Goal: Transaction & Acquisition: Obtain resource

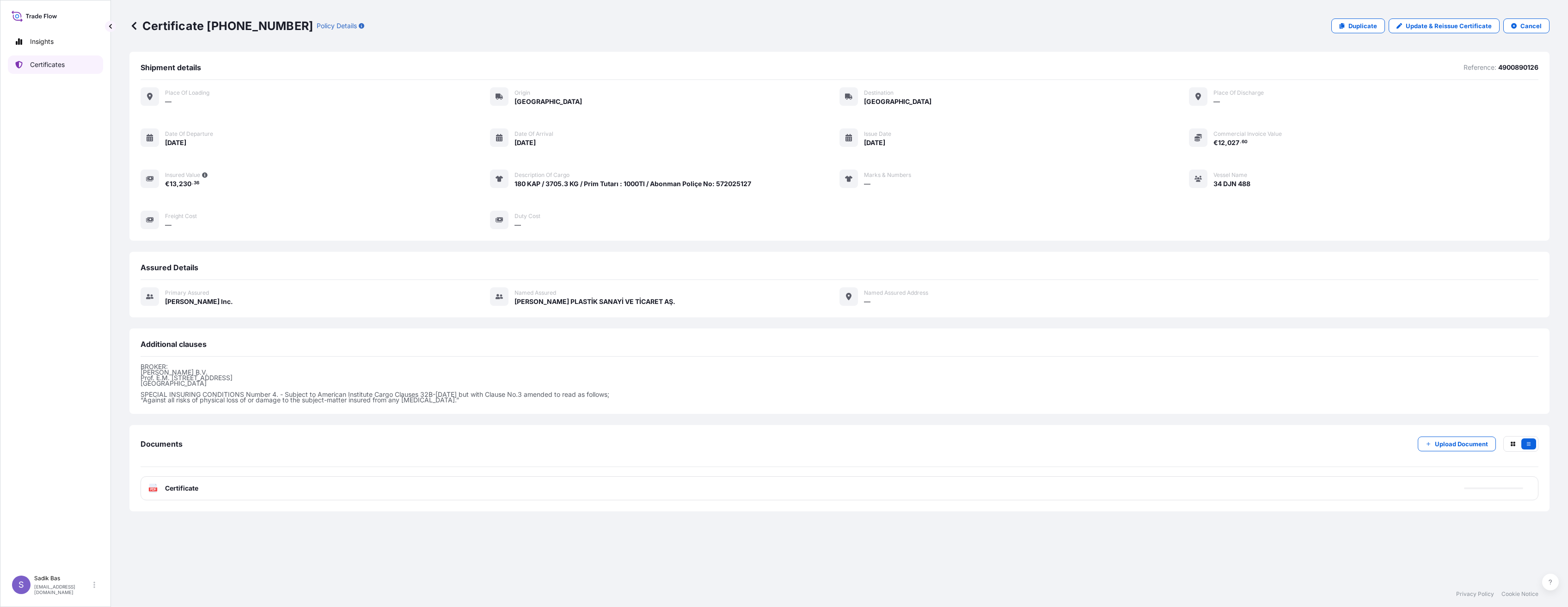
click at [43, 63] on p "Certificates" at bounding box center [47, 65] width 34 height 10
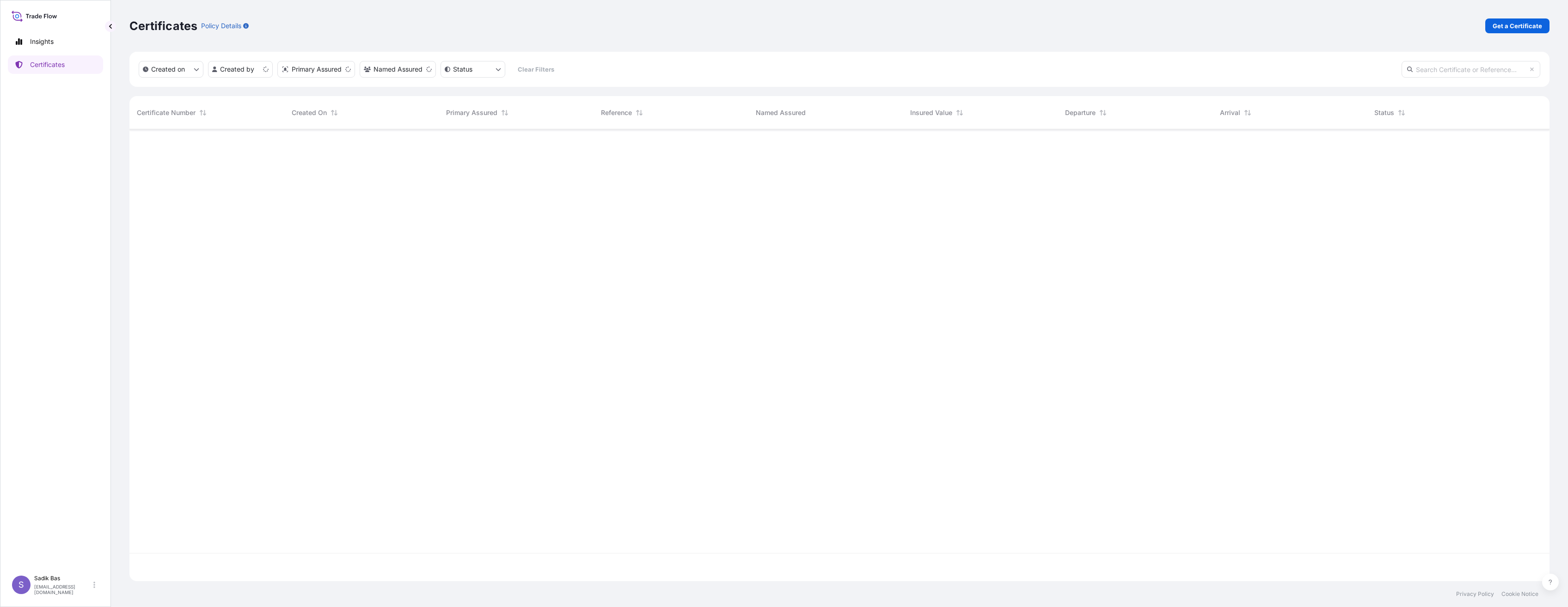
scroll to position [450, 1413]
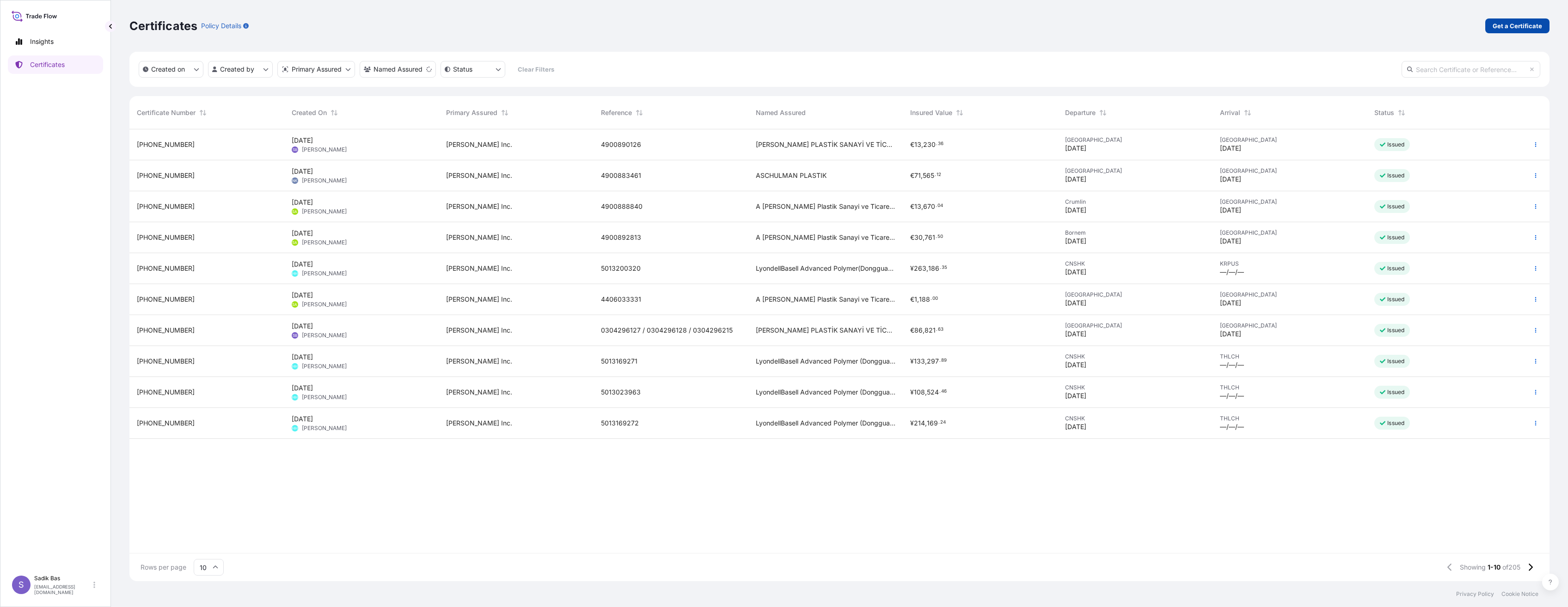
click at [1526, 19] on link "Get a Certificate" at bounding box center [1517, 25] width 64 height 14
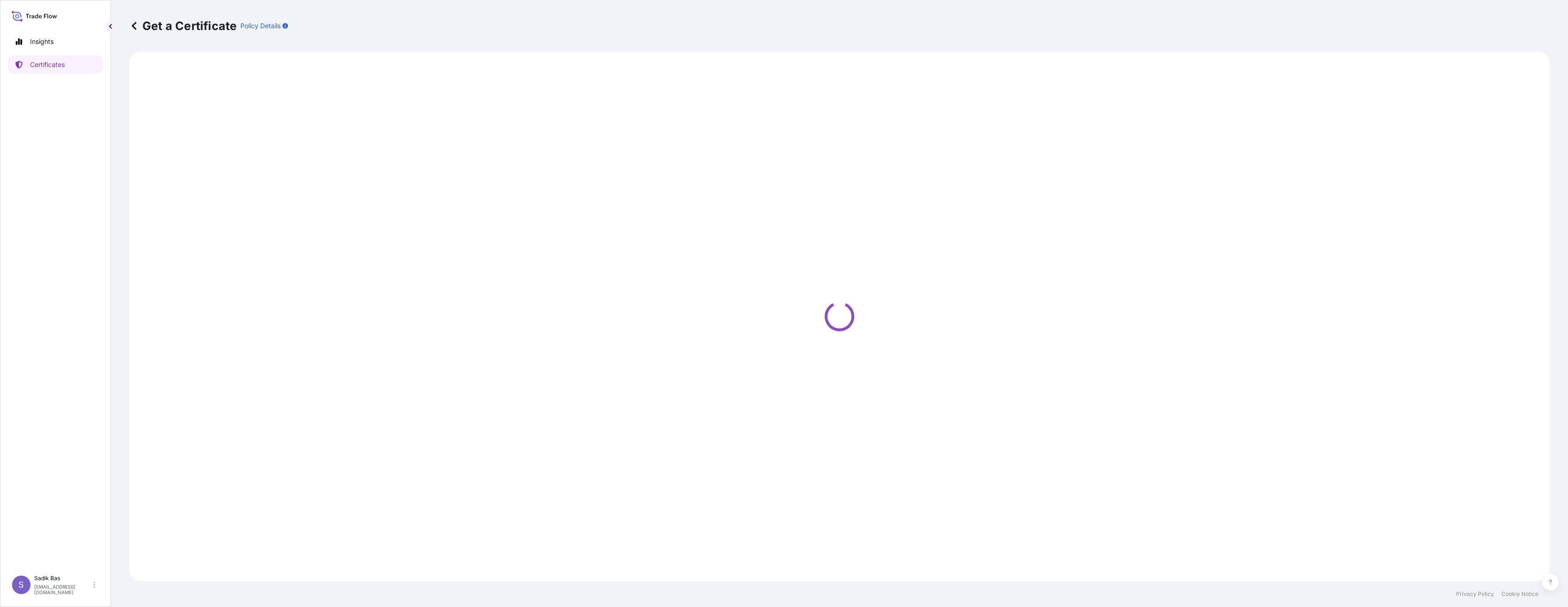
select select "Sea"
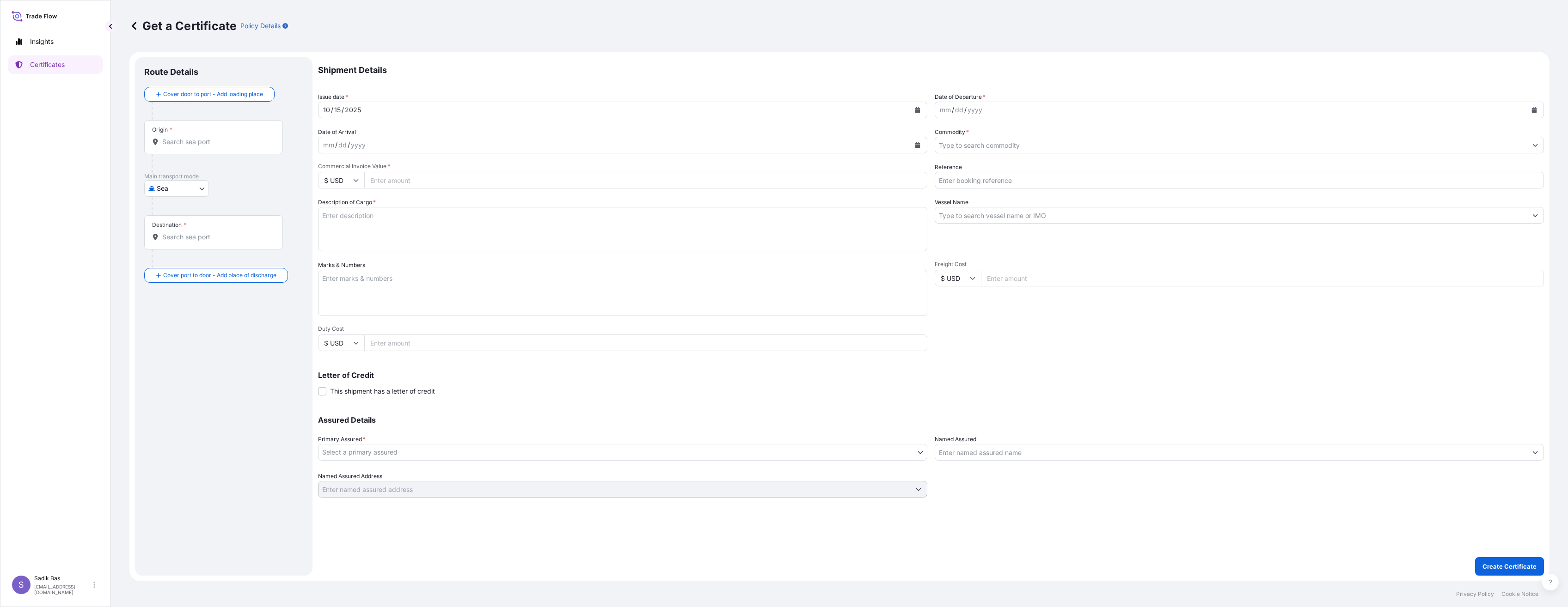
click at [1011, 111] on div "mm / dd / yyyy" at bounding box center [1230, 109] width 592 height 16
click at [1533, 110] on icon "Calendar" at bounding box center [1535, 110] width 5 height 6
click at [1043, 186] on div "10" at bounding box center [1038, 187] width 16 height 16
click at [448, 146] on div "mm / dd / yyyy" at bounding box center [614, 144] width 592 height 16
click at [921, 143] on button "Calendar" at bounding box center [917, 144] width 14 height 14
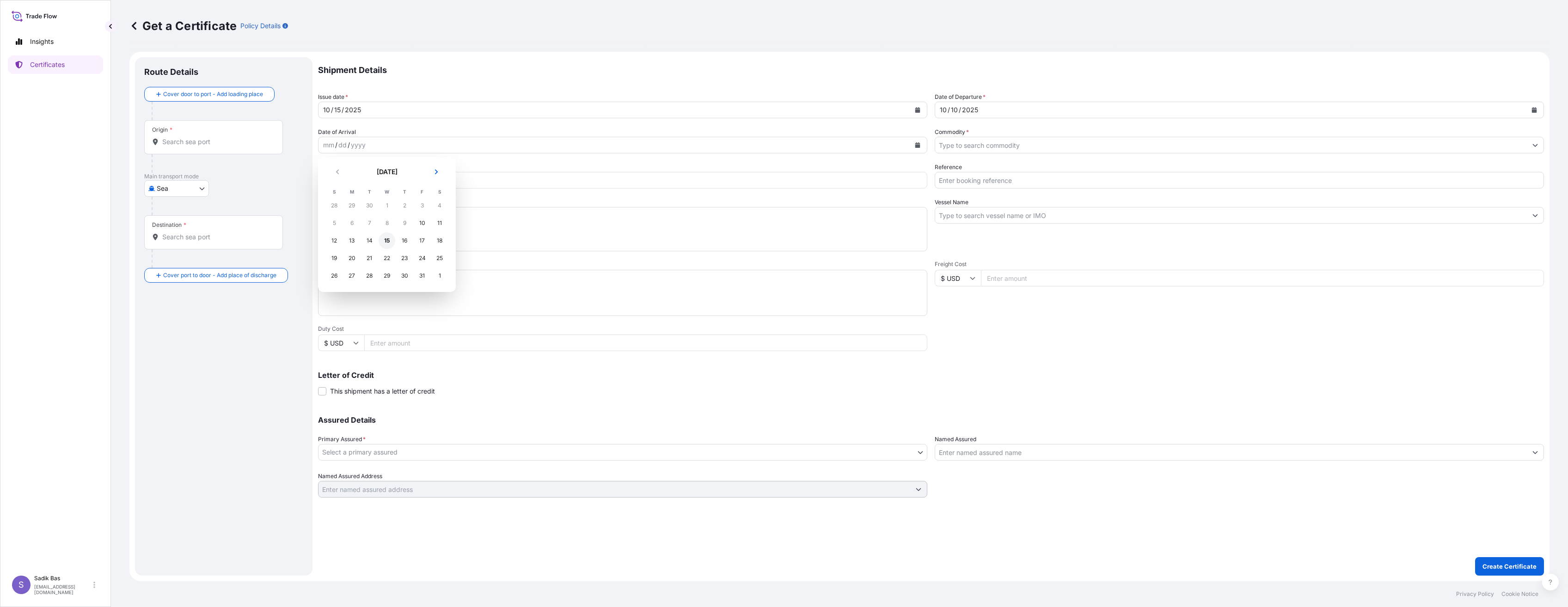
click at [385, 242] on div "15" at bounding box center [386, 240] width 16 height 16
click at [1109, 148] on input "Commodity *" at bounding box center [1230, 144] width 592 height 16
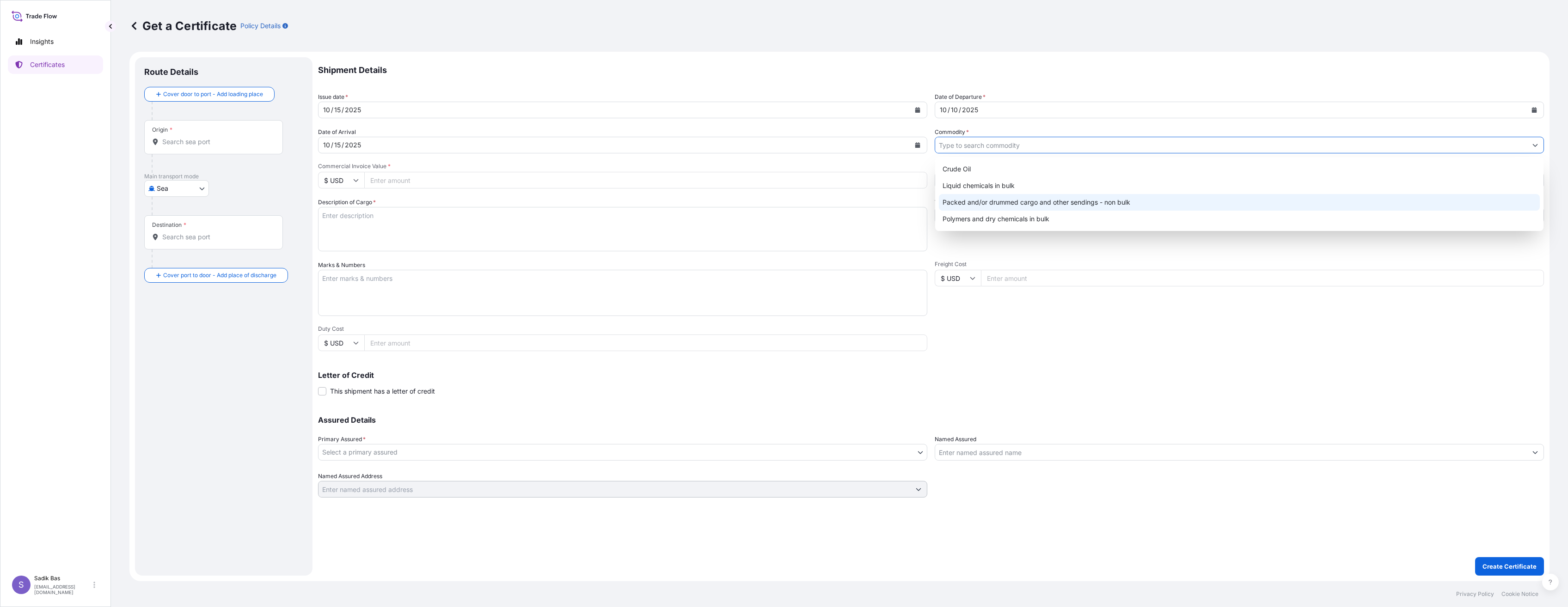
click at [1082, 201] on div "Packed and/or drummed cargo and other sendings - non bulk" at bounding box center [1239, 202] width 601 height 16
type input "Packed and/or drummed cargo and other sendings - non bulk"
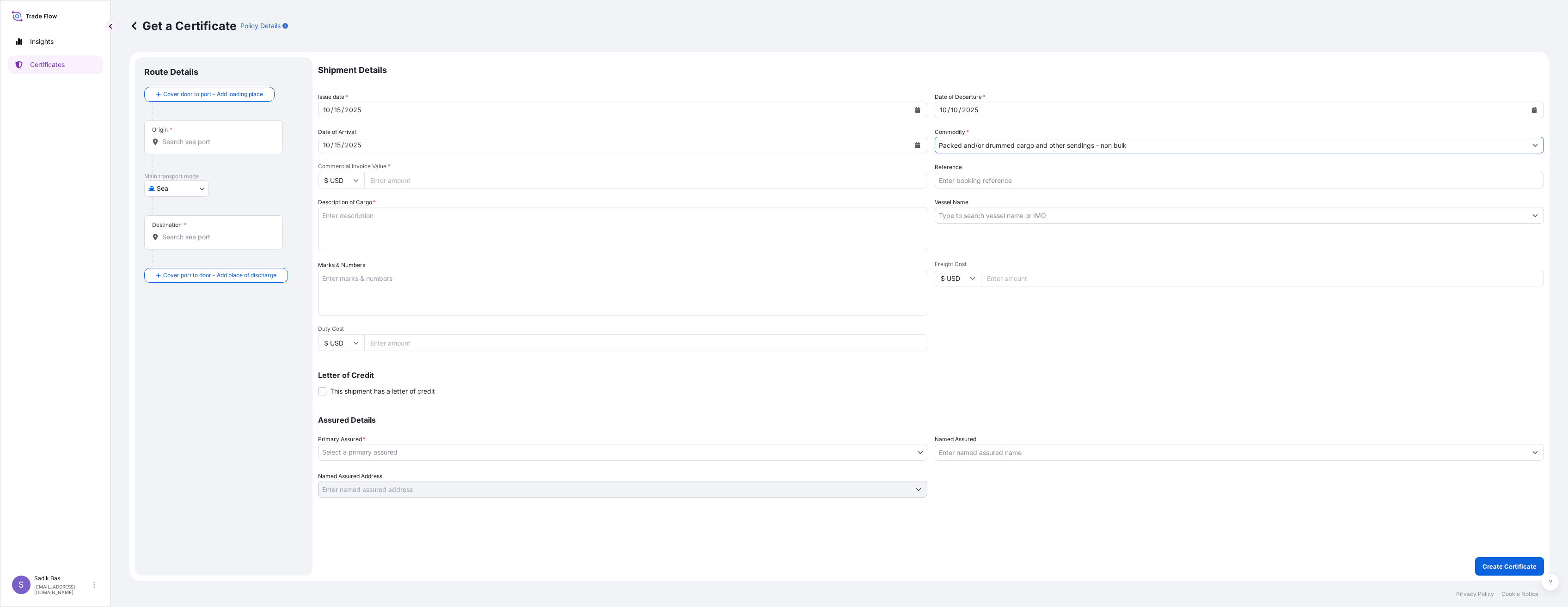
click at [357, 185] on input "$ USD" at bounding box center [341, 180] width 46 height 16
click at [338, 208] on div "€ EUR" at bounding box center [341, 206] width 39 height 17
type input "€ EUR"
click at [468, 174] on input "Commercial Invoice Value *" at bounding box center [645, 180] width 563 height 16
type input "6"
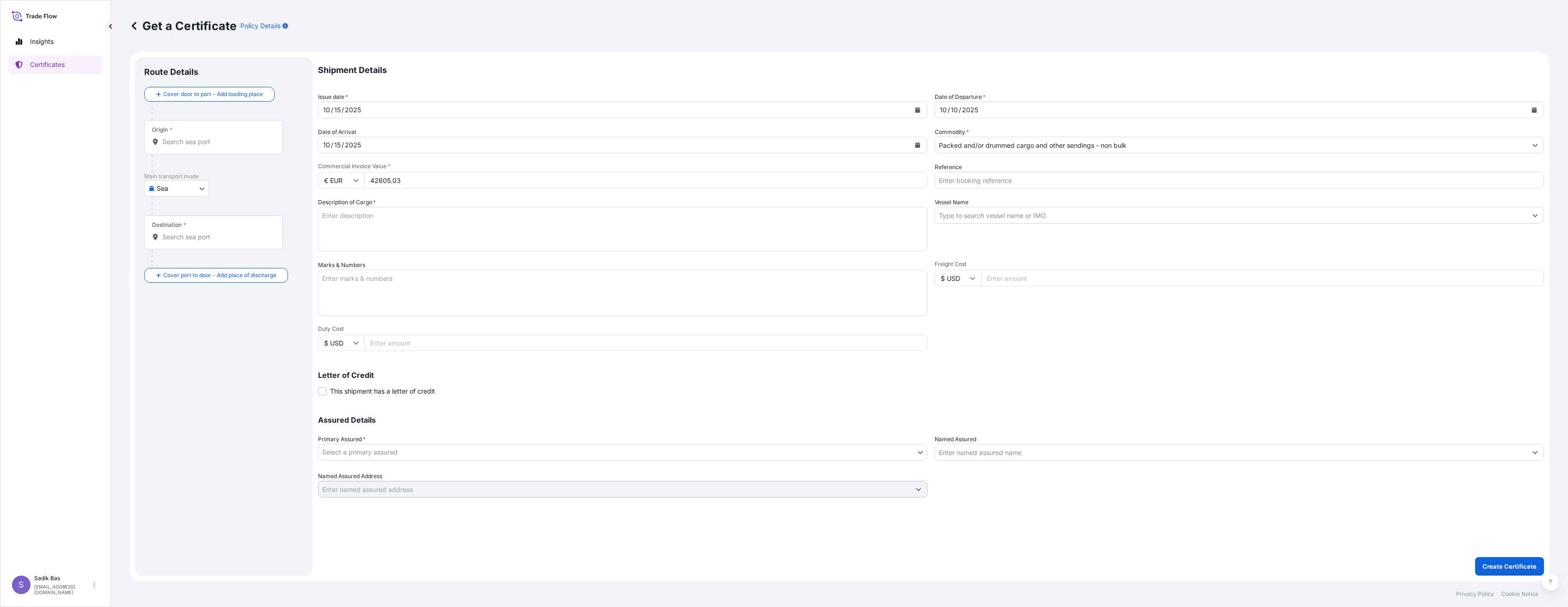
type input "42605.03"
click at [1029, 178] on input "Reference" at bounding box center [1239, 180] width 609 height 16
paste input "4900887976"
paste input "4900888293"
paste input "4900892785"
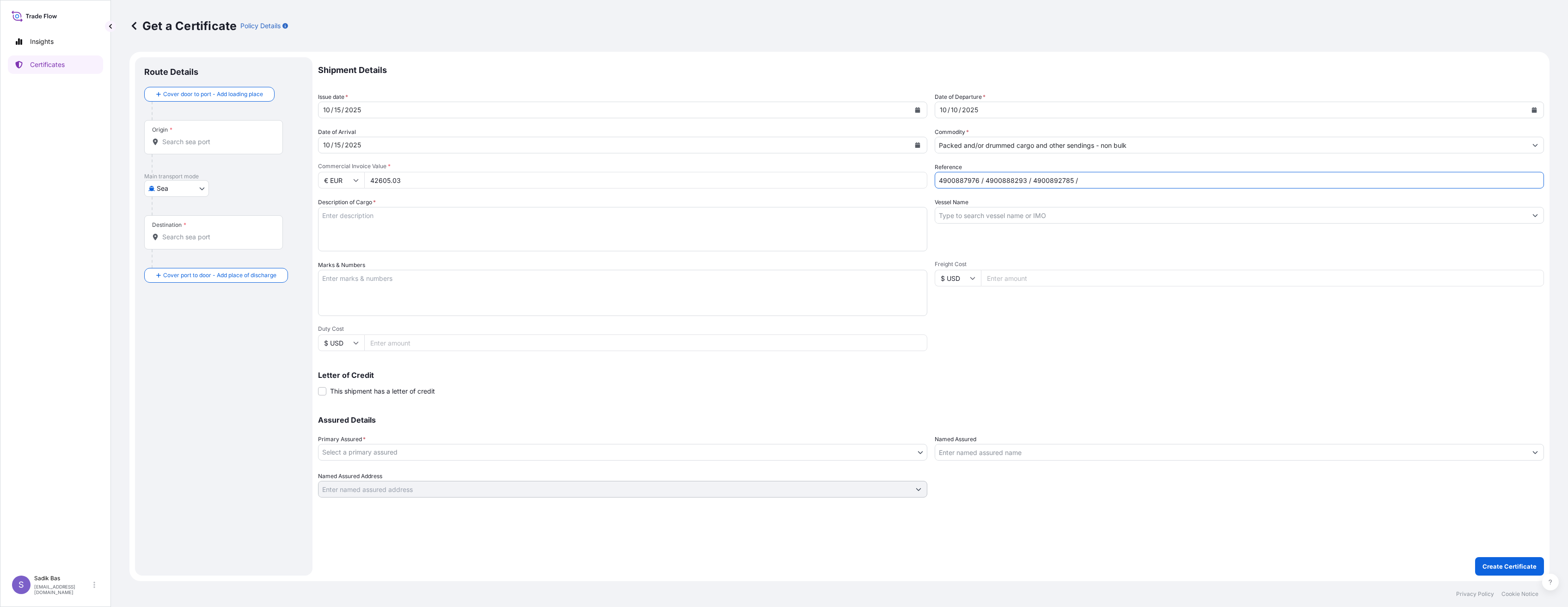
paste input "4900892786"
paste input "4900893100"
paste input "4900879288"
type input "4900887976 / 4900888293 / 4900892785 / 4900892786 / 4900893100 / 4900879288"
click at [1054, 216] on input "Vessel Name" at bounding box center [1230, 215] width 592 height 16
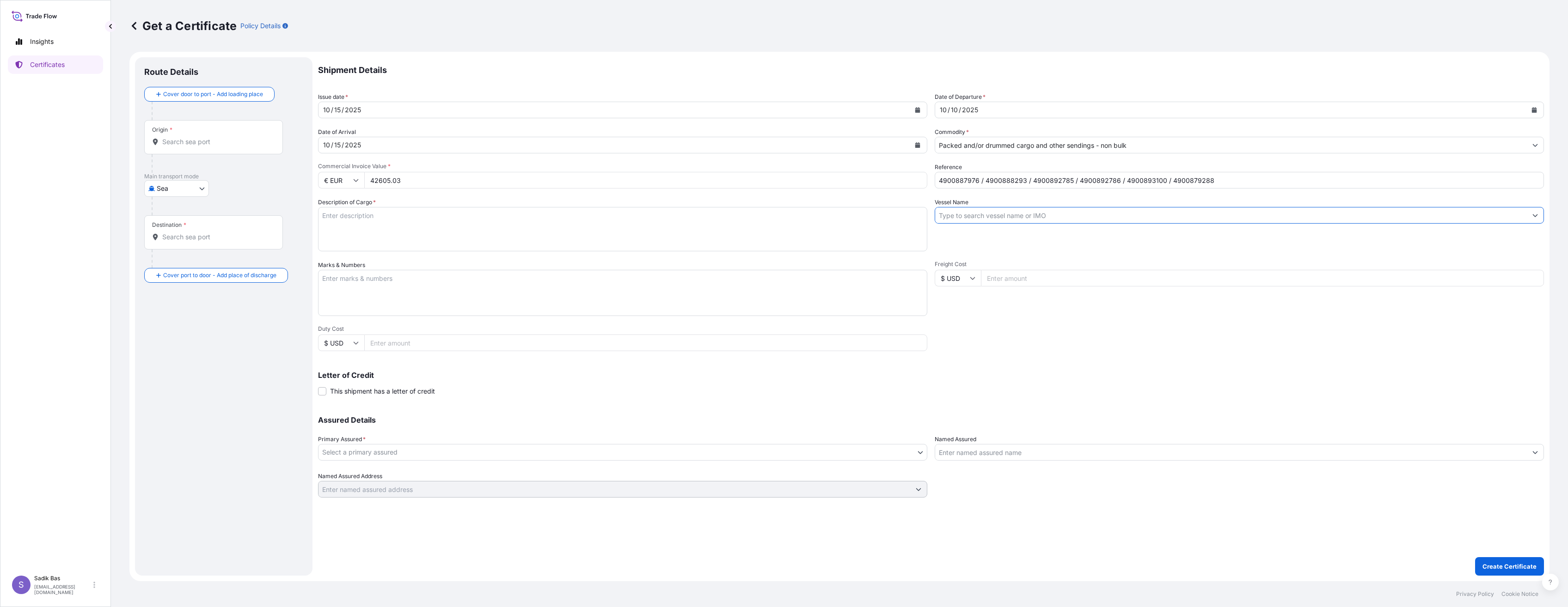
click at [180, 131] on div "Origin *" at bounding box center [213, 138] width 139 height 34
click at [180, 138] on input "Origin *" at bounding box center [217, 142] width 109 height 10
type input "Belgi"
click at [165, 357] on div "Route Details Cover door to port - Add loading place Place of loading Road / [G…" at bounding box center [224, 316] width 159 height 500
click at [199, 187] on body "0 options available. 2 options available. Insights Certificates S Sadik Bas [EM…" at bounding box center [784, 303] width 1568 height 607
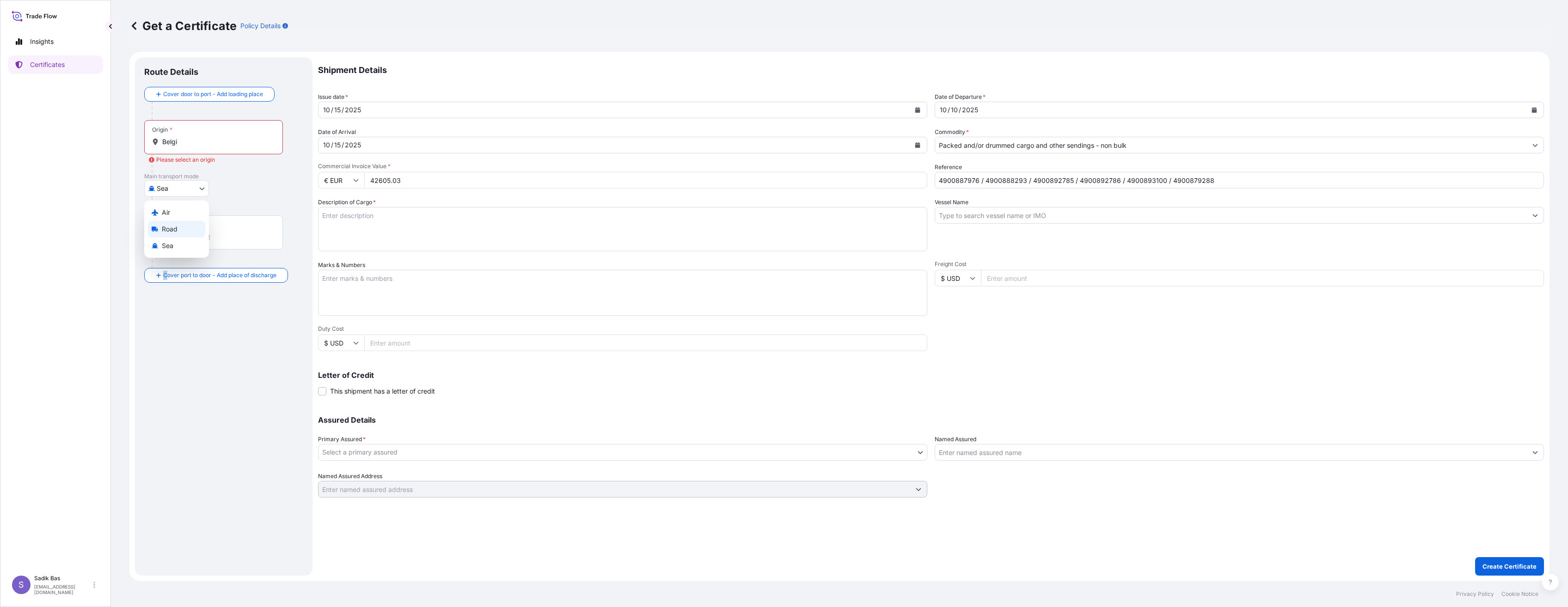
click at [165, 230] on span "Road" at bounding box center [169, 229] width 15 height 10
select select "Road"
click at [192, 113] on input "Origin *" at bounding box center [217, 113] width 109 height 10
type input "[GEOGRAPHIC_DATA]"
click at [206, 230] on input "Destination *" at bounding box center [217, 227] width 109 height 10
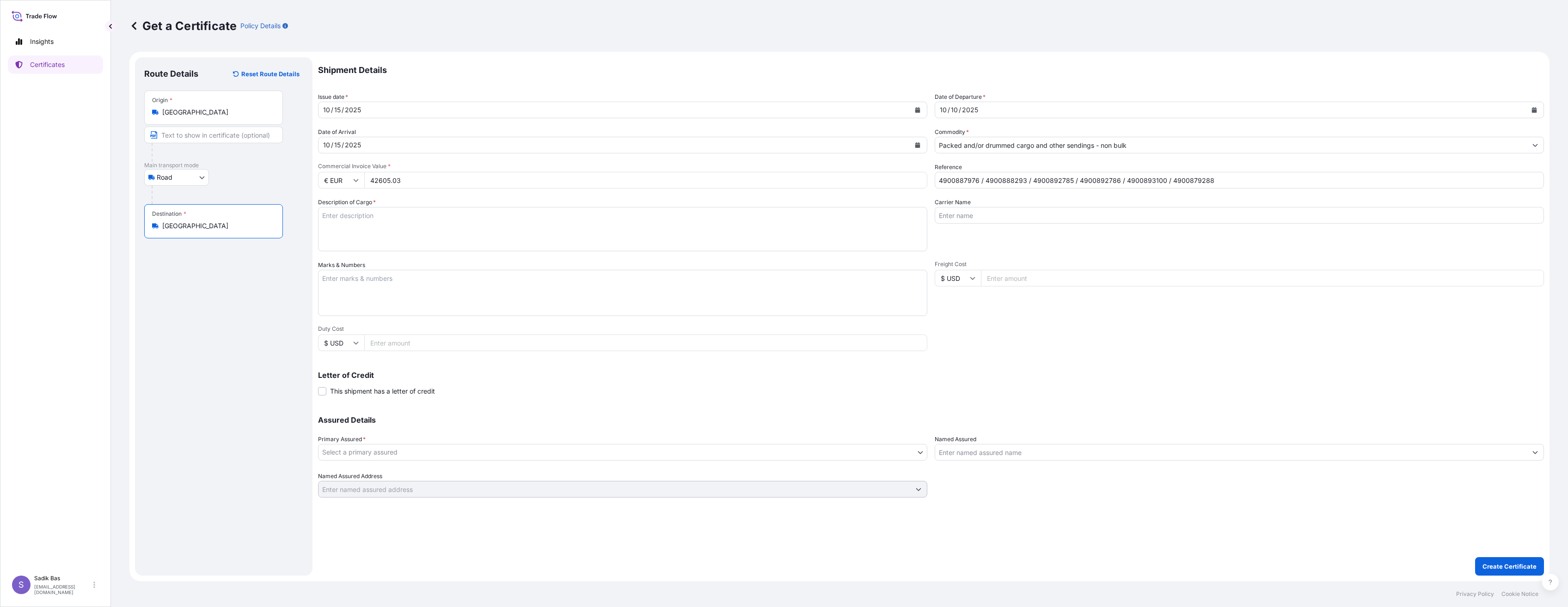
type input "[GEOGRAPHIC_DATA]"
click at [512, 226] on textarea "Description of Cargo *" at bounding box center [622, 229] width 609 height 44
click at [995, 217] on input "Carrier Name" at bounding box center [1239, 215] width 609 height 16
paste input "81 ACG 841"
type input "81 ACG 841"
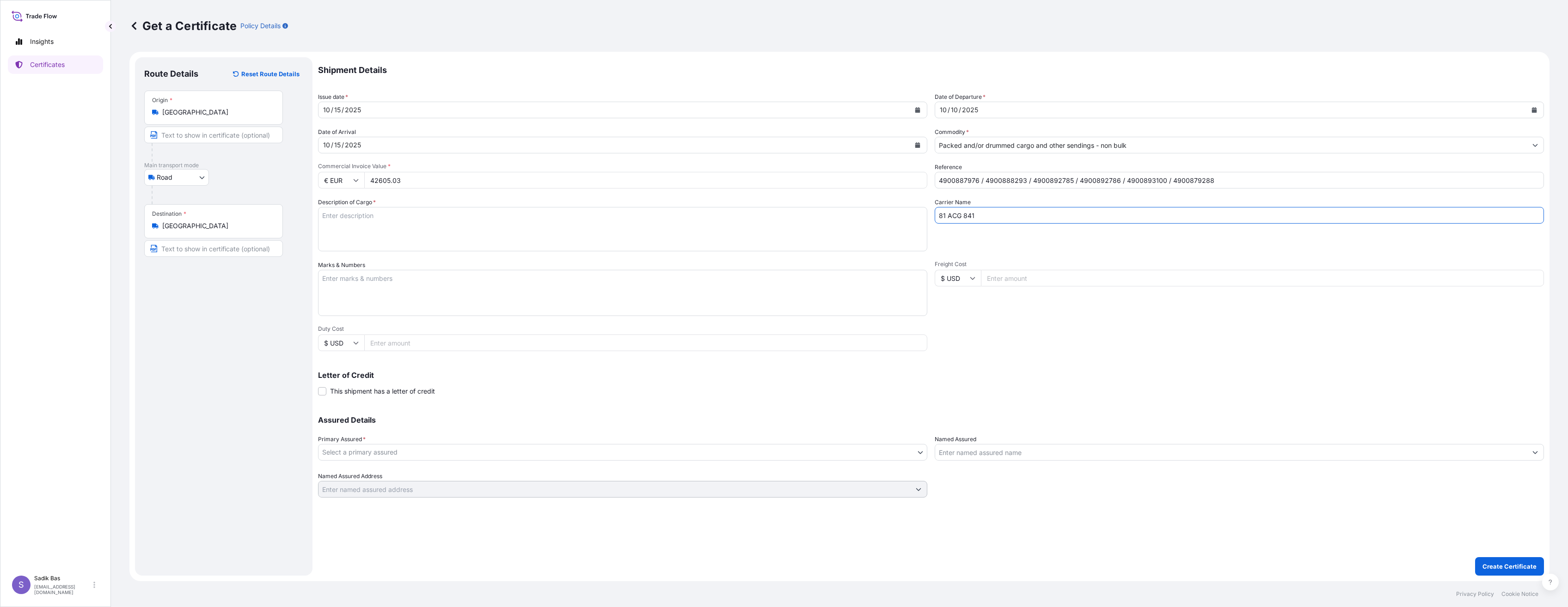
click at [357, 277] on textarea "Marks & Numbers" at bounding box center [622, 293] width 609 height 46
click at [359, 224] on textarea "Description of Cargo *" at bounding box center [622, 229] width 609 height 44
paste textarea "510 KAP"
paste textarea "13127,00 KG"
type textarea "510 KAP / 13127,00 KG / Prim Tutarı : 1500 Tl / Abonman Poliçe No: 572025127"
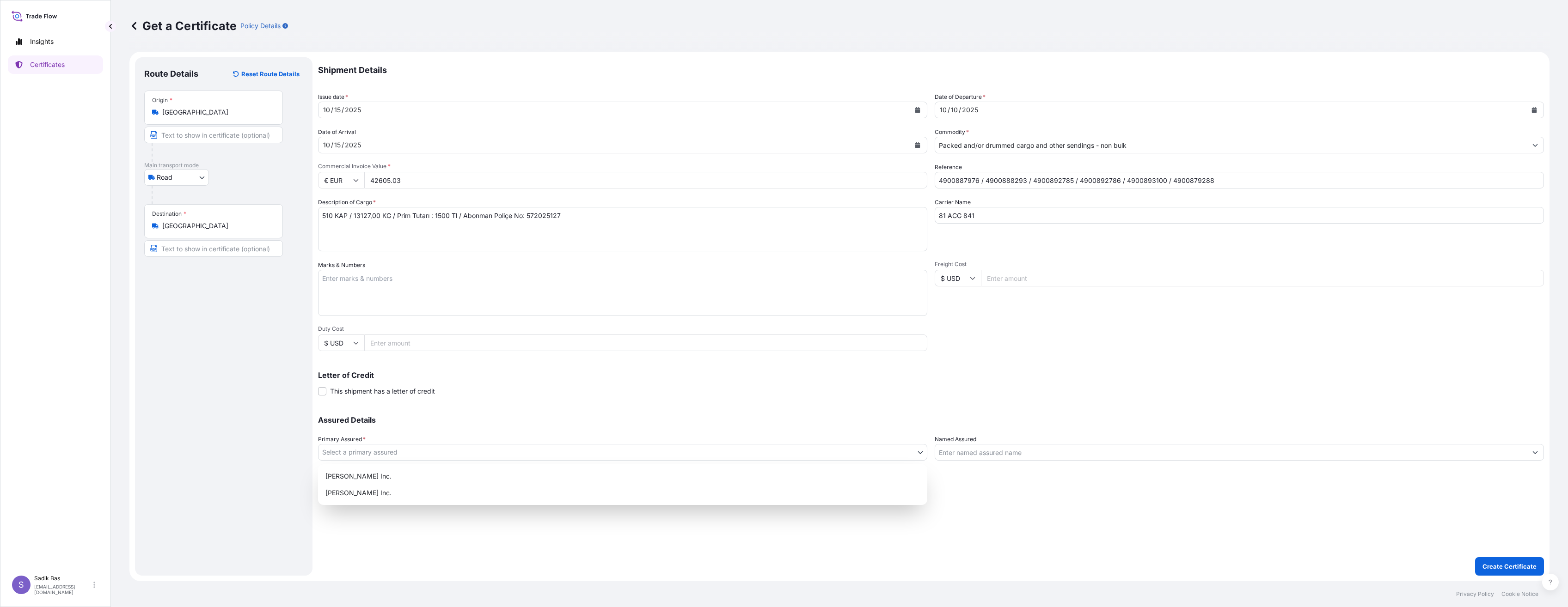
click at [408, 450] on body "Insights Certificates S Sadik Bas [EMAIL_ADDRESS][DOMAIN_NAME] Get a Certificat…" at bounding box center [784, 303] width 1568 height 607
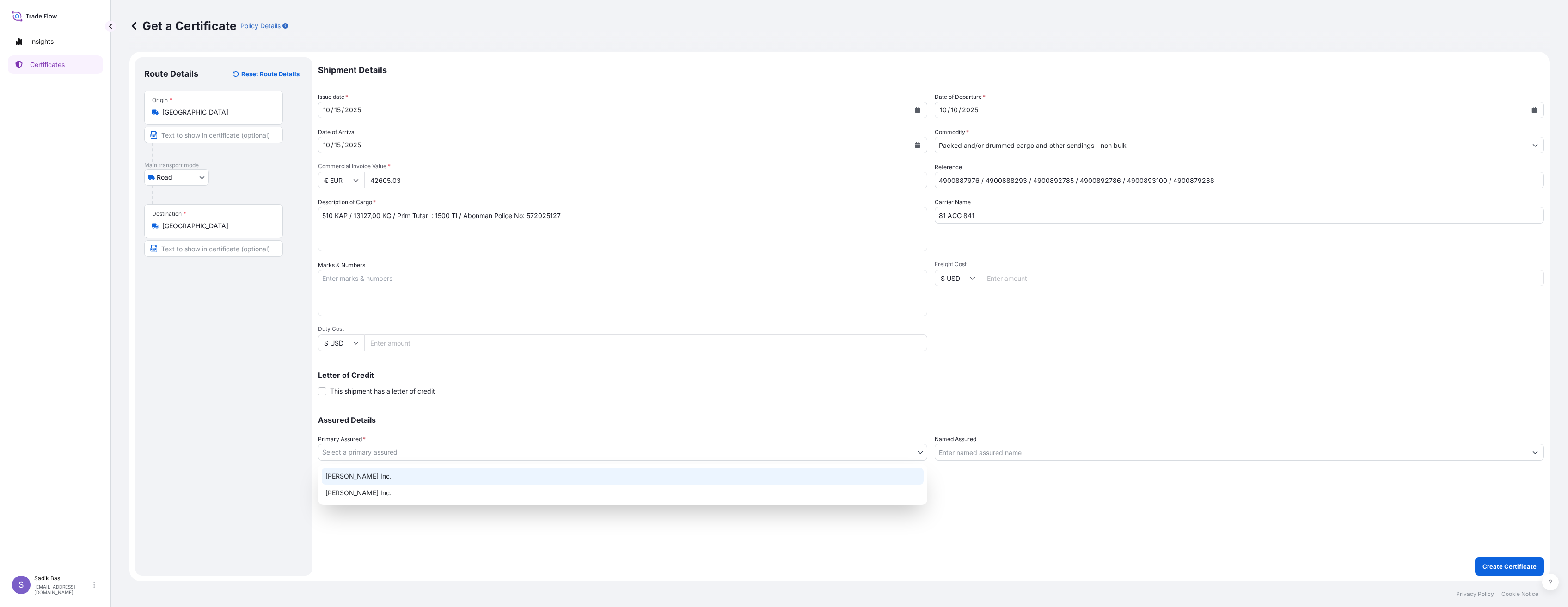
click at [409, 471] on div "[PERSON_NAME] Inc." at bounding box center [623, 476] width 602 height 16
select select "32015"
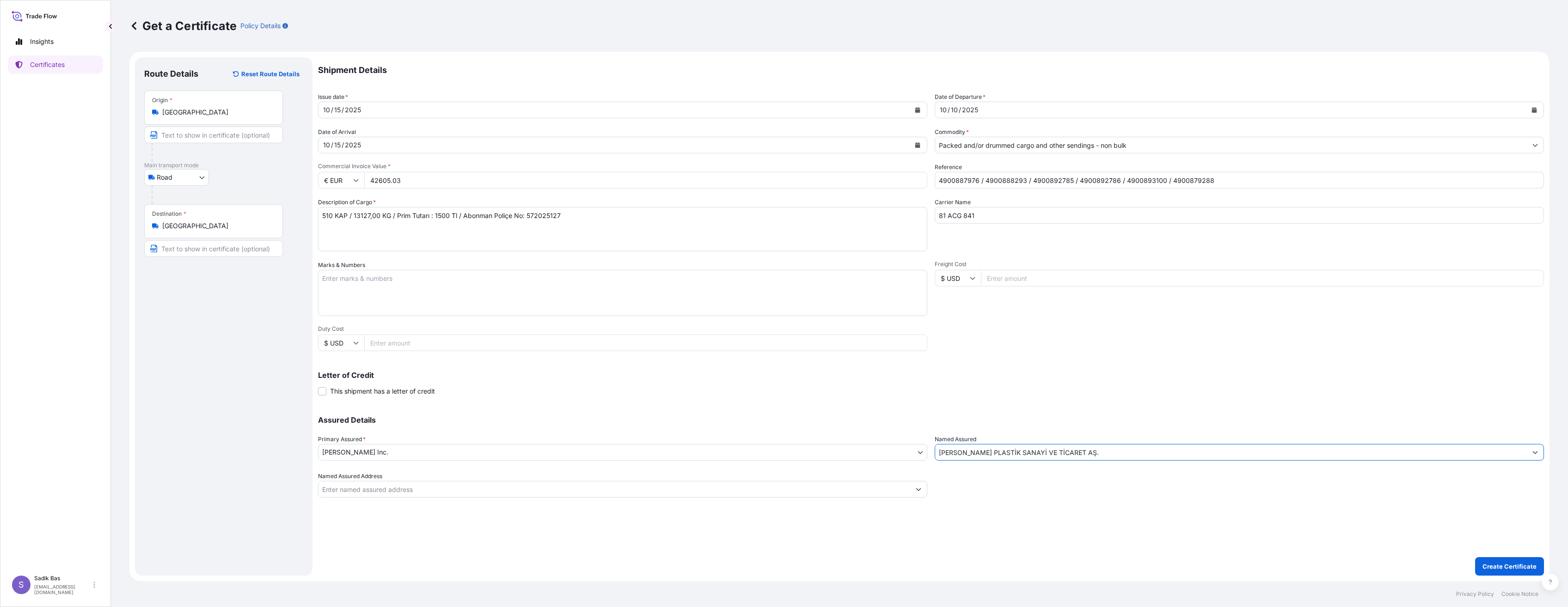
type input "[PERSON_NAME] PLASTİK SANAYİ VE TİCARET AŞ."
click at [573, 304] on textarea "Marks & Numbers" at bounding box center [622, 293] width 609 height 46
click at [1177, 145] on input "Packed and/or drummed cargo and other sendings - non bulk" at bounding box center [1230, 144] width 592 height 16
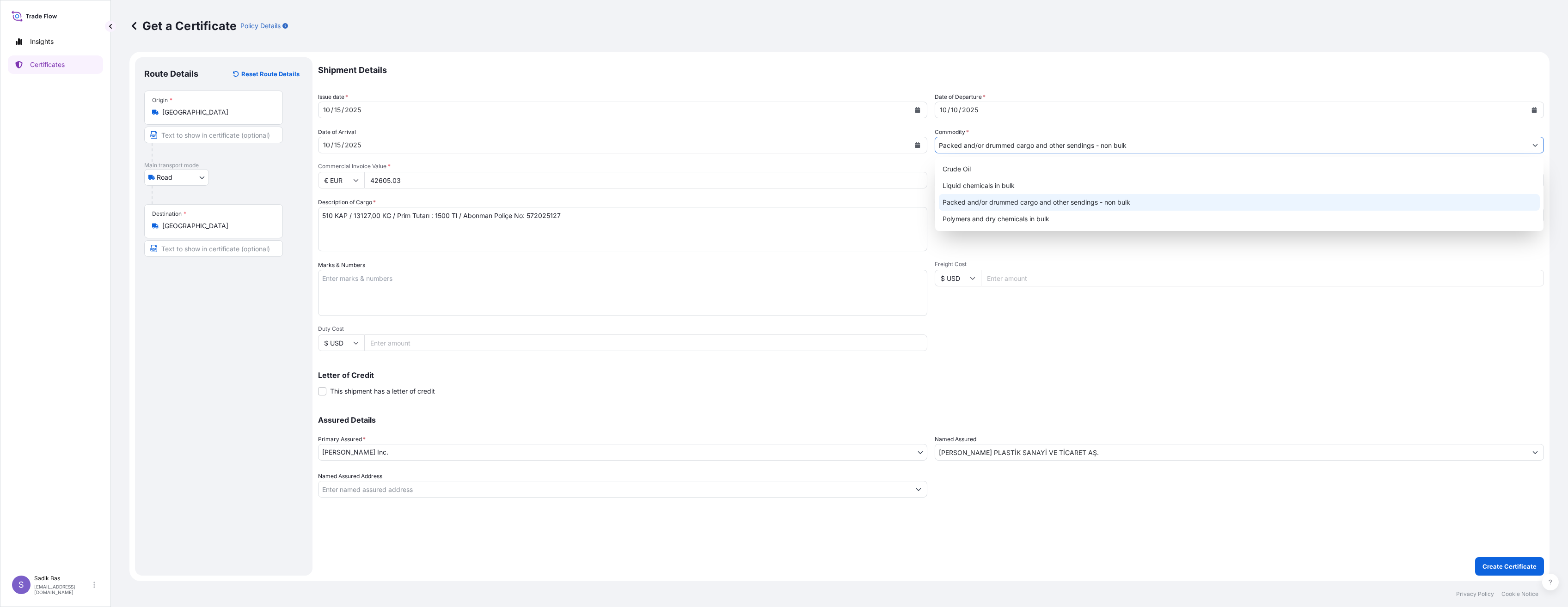
click at [1127, 204] on div "Packed and/or drummed cargo and other sendings - non bulk" at bounding box center [1239, 202] width 601 height 16
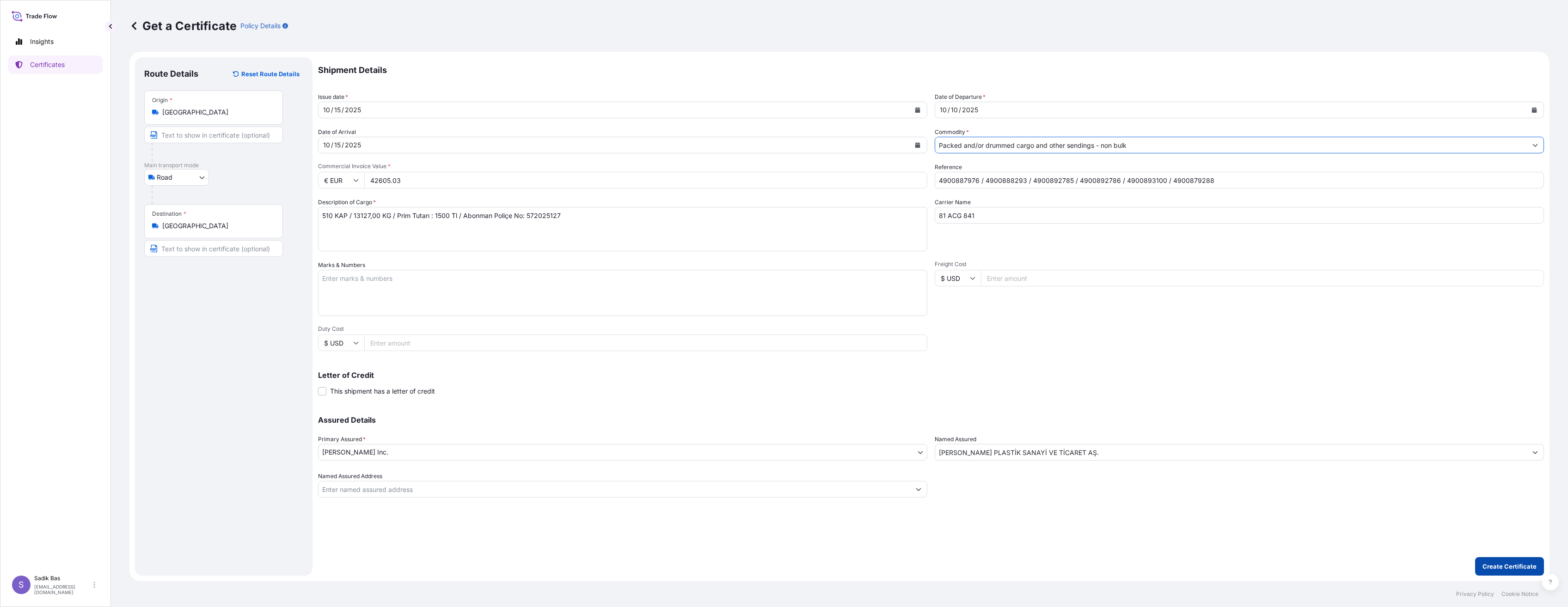
click at [1504, 571] on p "Create Certificate" at bounding box center [1510, 567] width 54 height 10
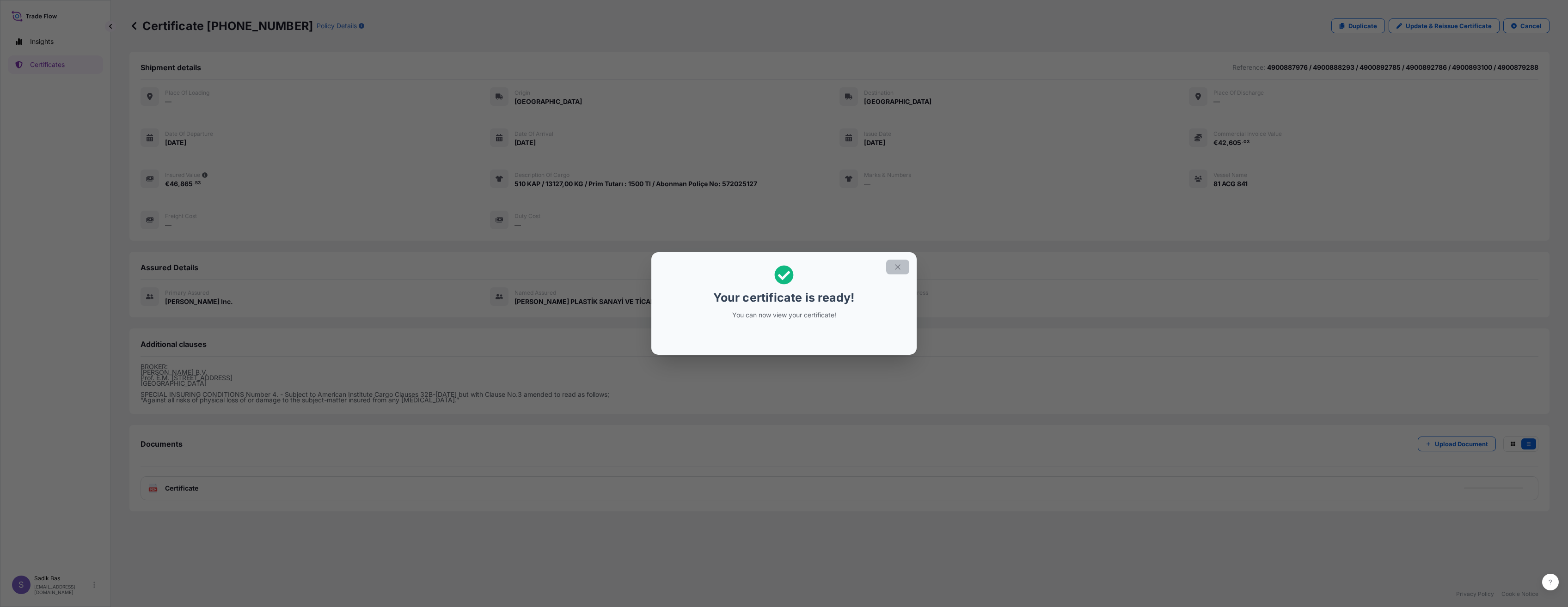
click at [899, 269] on icon "button" at bounding box center [898, 267] width 9 height 9
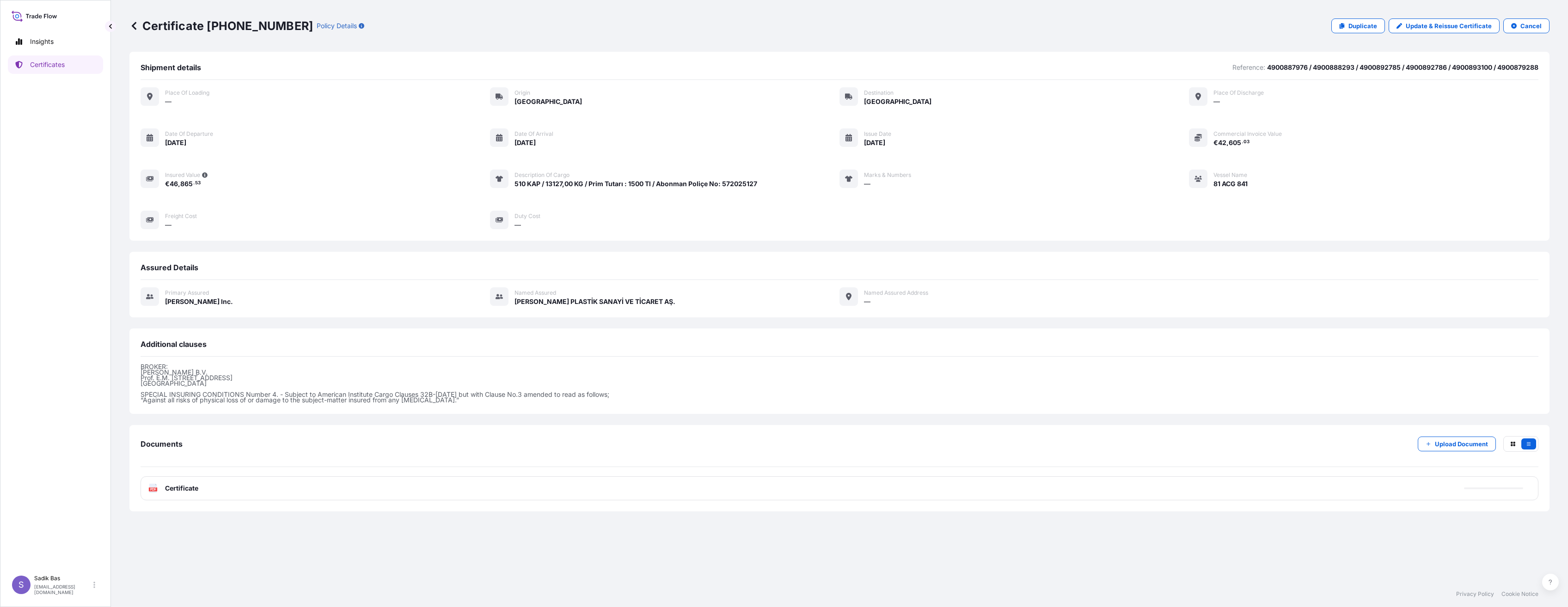
click at [170, 489] on span "Certificate" at bounding box center [182, 488] width 33 height 10
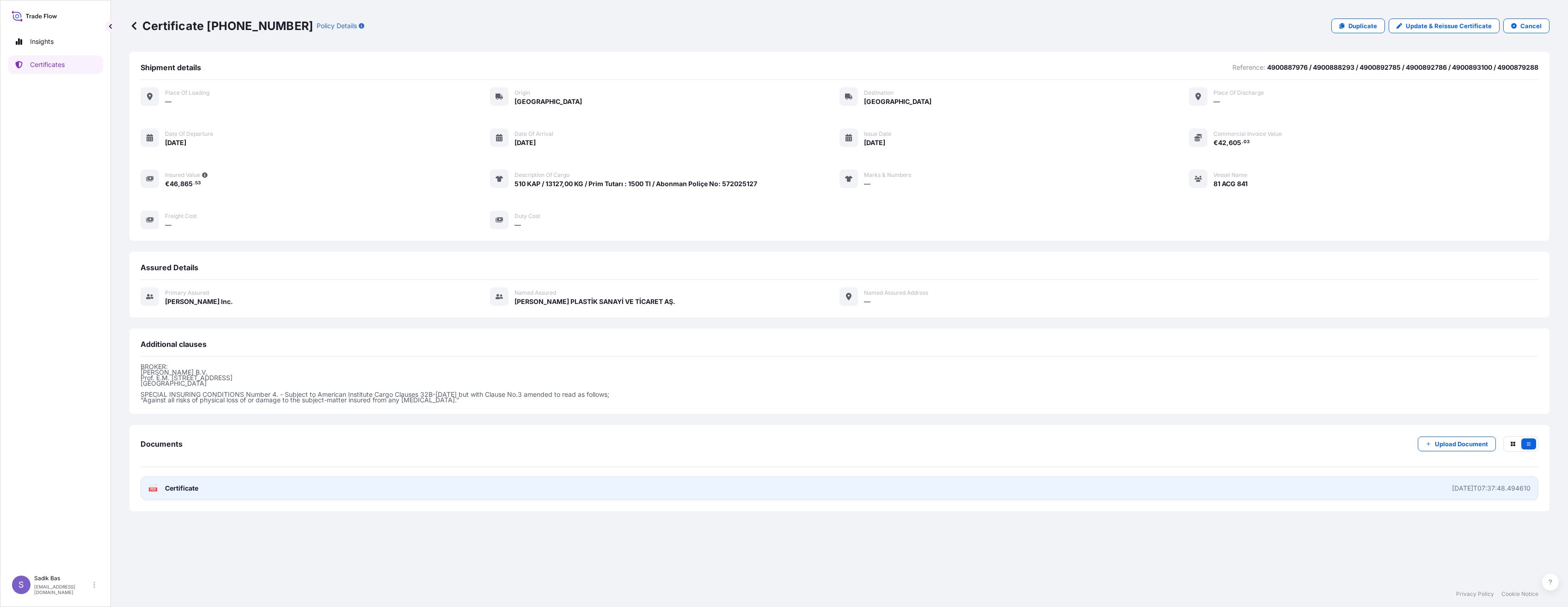
click at [157, 486] on icon "PDF" at bounding box center [153, 488] width 10 height 10
